Goal: Information Seeking & Learning: Learn about a topic

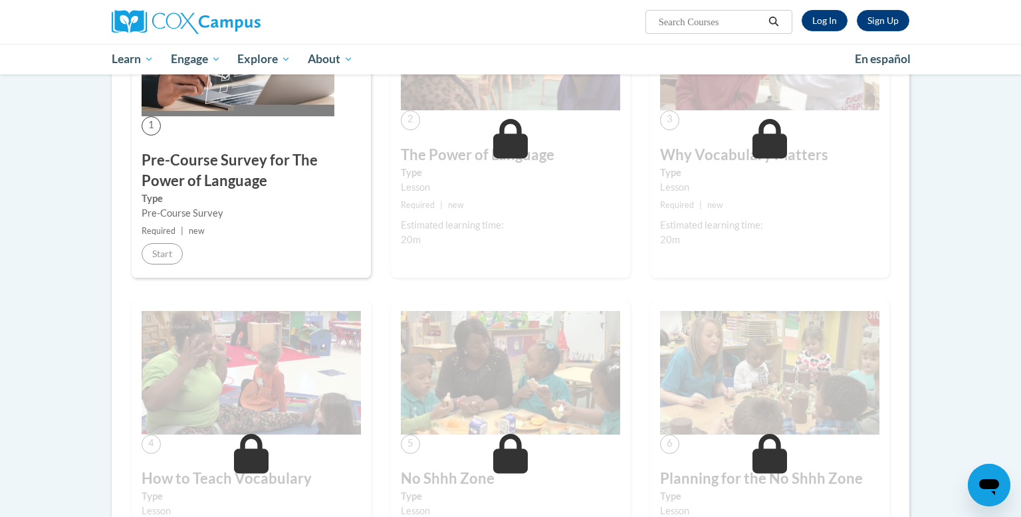
scroll to position [344, 0]
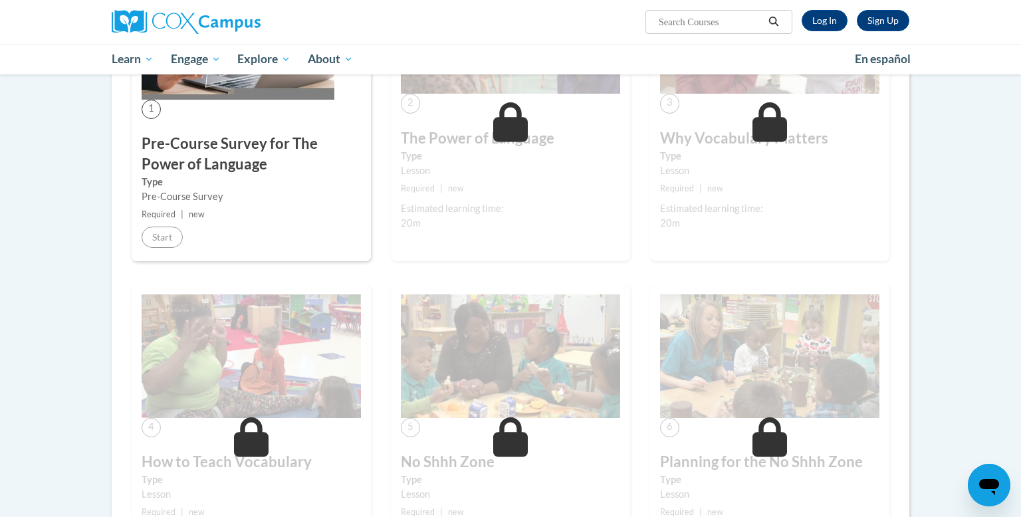
drag, startPoint x: 1006, startPoint y: 441, endPoint x: 908, endPoint y: 28, distance: 425.1
click at [908, 28] on body "Sign Up Log In Search Search... Toggle navigation My Learning My Learning My Co…" at bounding box center [510, 472] width 1021 height 1632
drag, startPoint x: 908, startPoint y: 28, endPoint x: 920, endPoint y: 24, distance: 13.2
click at [920, 24] on div "Sign Up Log In Search Search..." at bounding box center [511, 22] width 838 height 44
click at [834, 24] on link "Log In" at bounding box center [825, 20] width 46 height 21
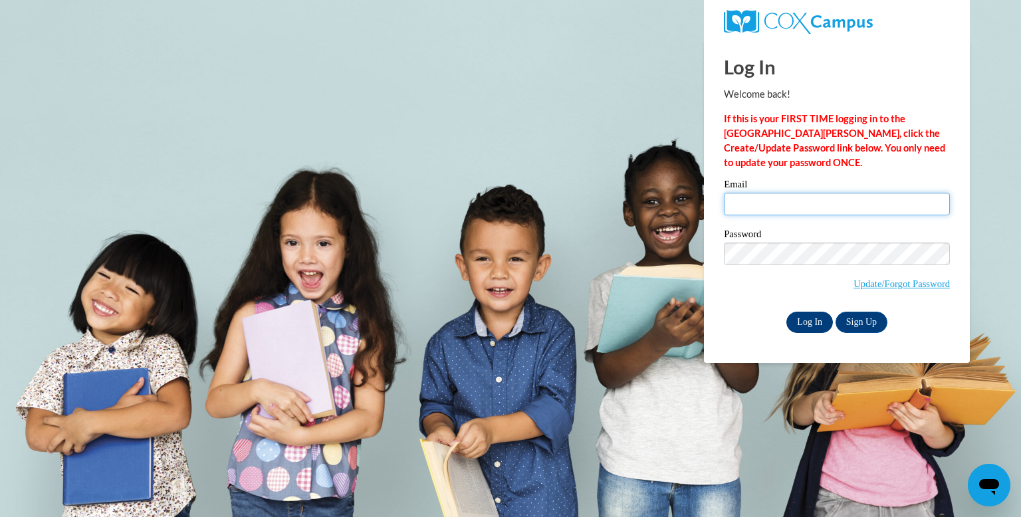
type input "samplesangie@aol.com"
click at [807, 324] on input "Log In" at bounding box center [810, 322] width 47 height 21
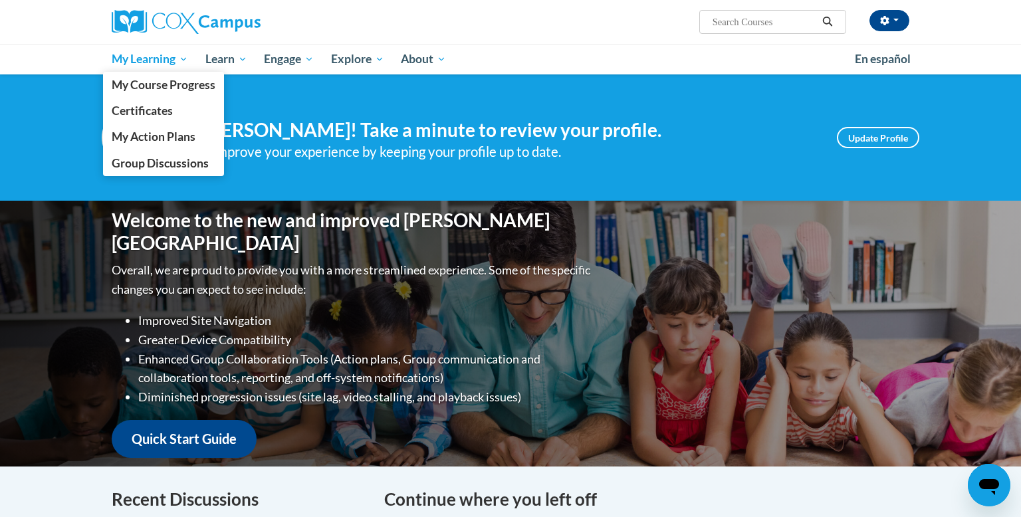
click at [154, 67] on link "My Learning" at bounding box center [150, 59] width 94 height 31
click at [152, 84] on span "My Course Progress" at bounding box center [164, 85] width 104 height 14
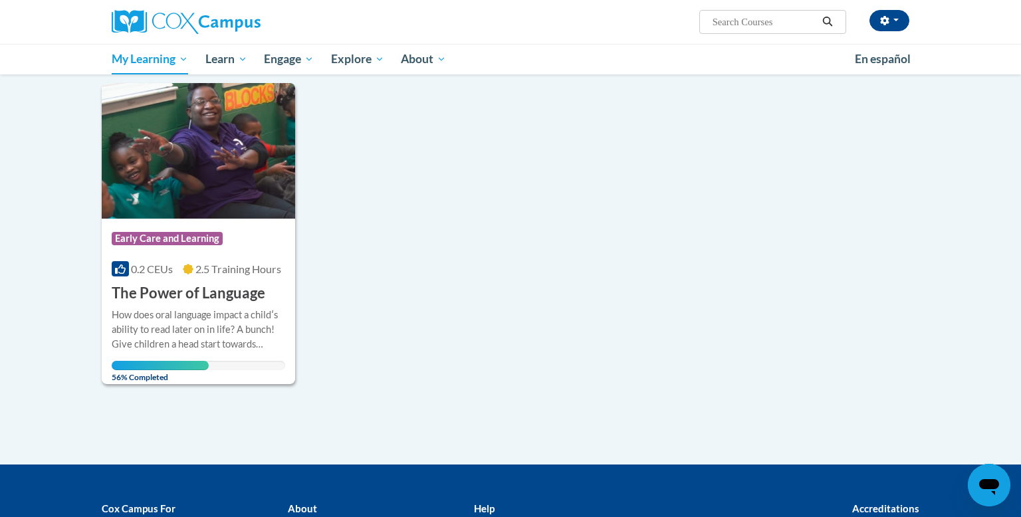
scroll to position [160, 0]
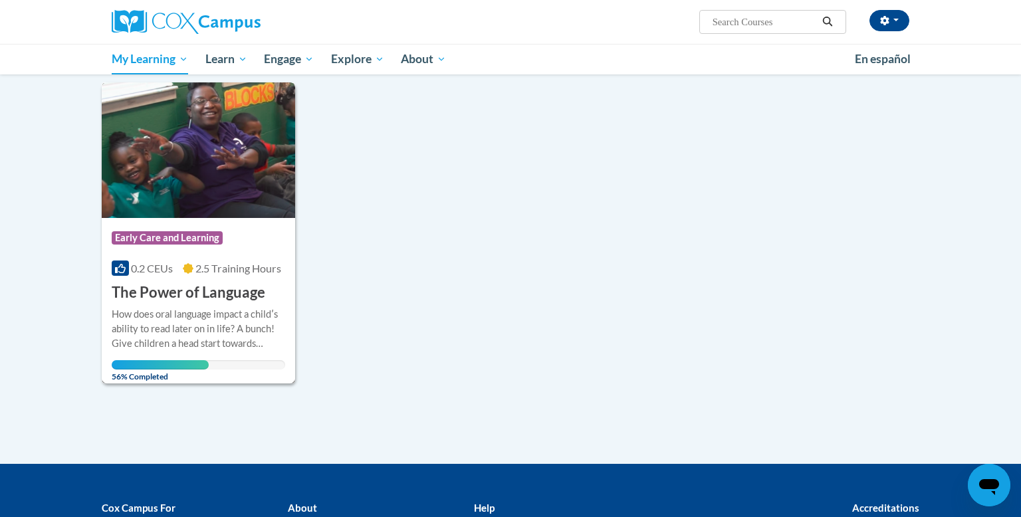
click at [182, 301] on h3 "The Power of Language" at bounding box center [189, 293] width 154 height 21
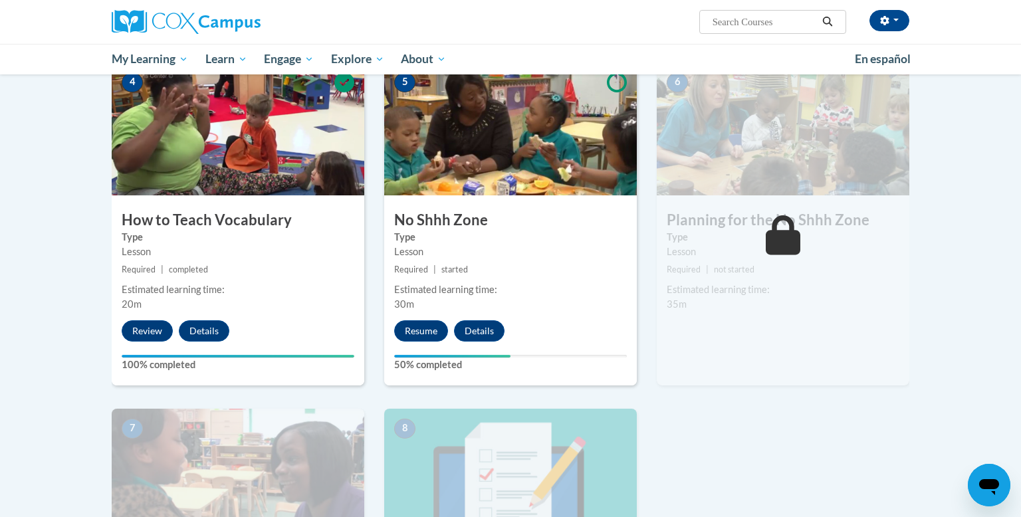
scroll to position [638, 0]
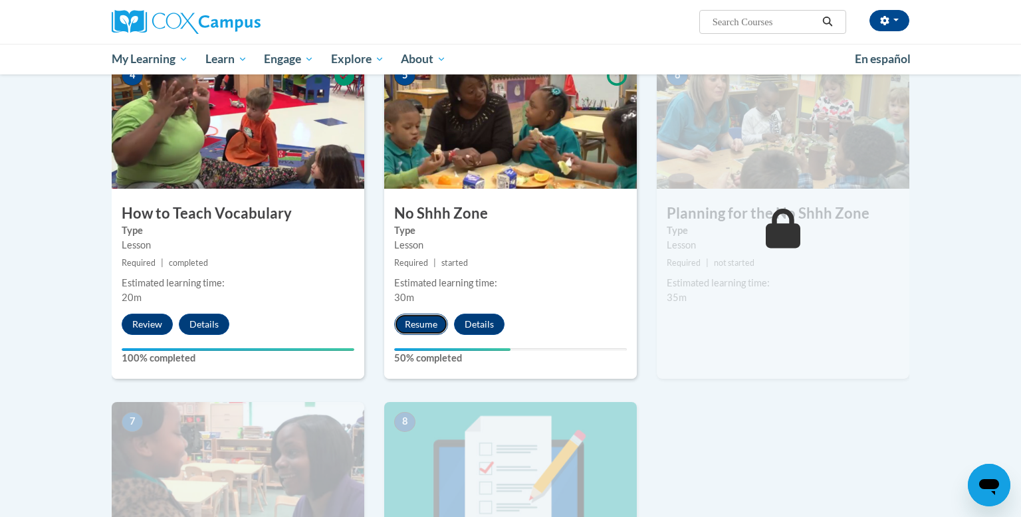
click at [420, 328] on button "Resume" at bounding box center [421, 324] width 54 height 21
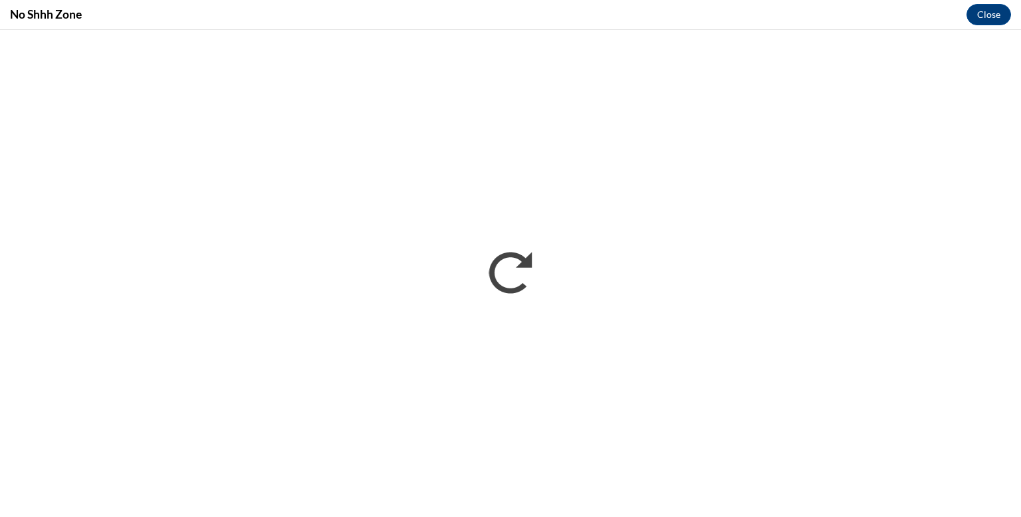
scroll to position [0, 0]
click at [991, 22] on button "Close" at bounding box center [989, 14] width 45 height 21
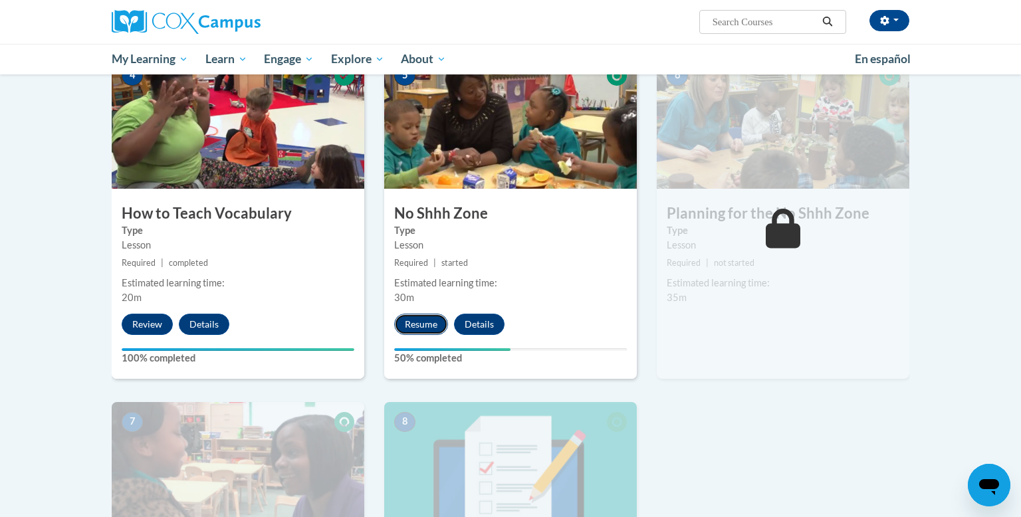
click at [425, 325] on button "Resume" at bounding box center [421, 324] width 54 height 21
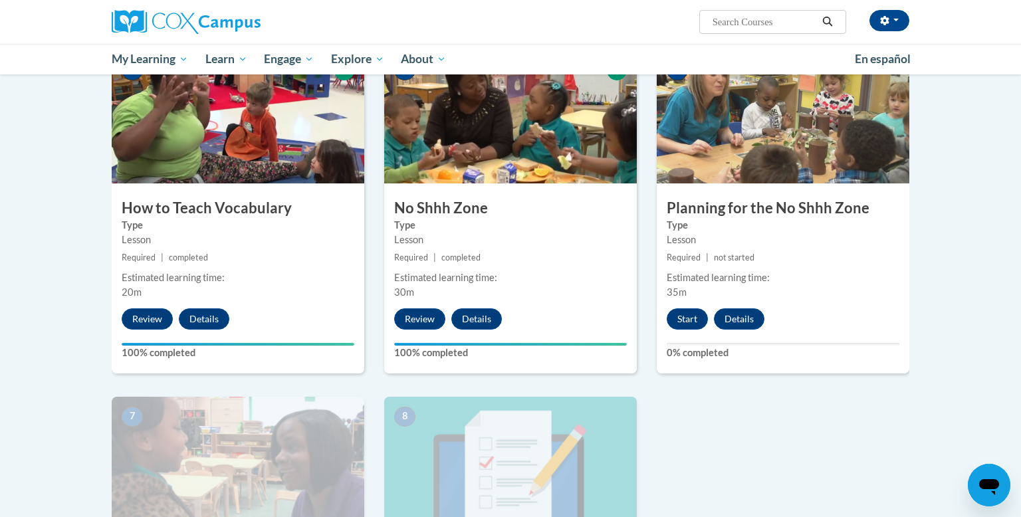
scroll to position [638, 0]
